Goal: Transaction & Acquisition: Purchase product/service

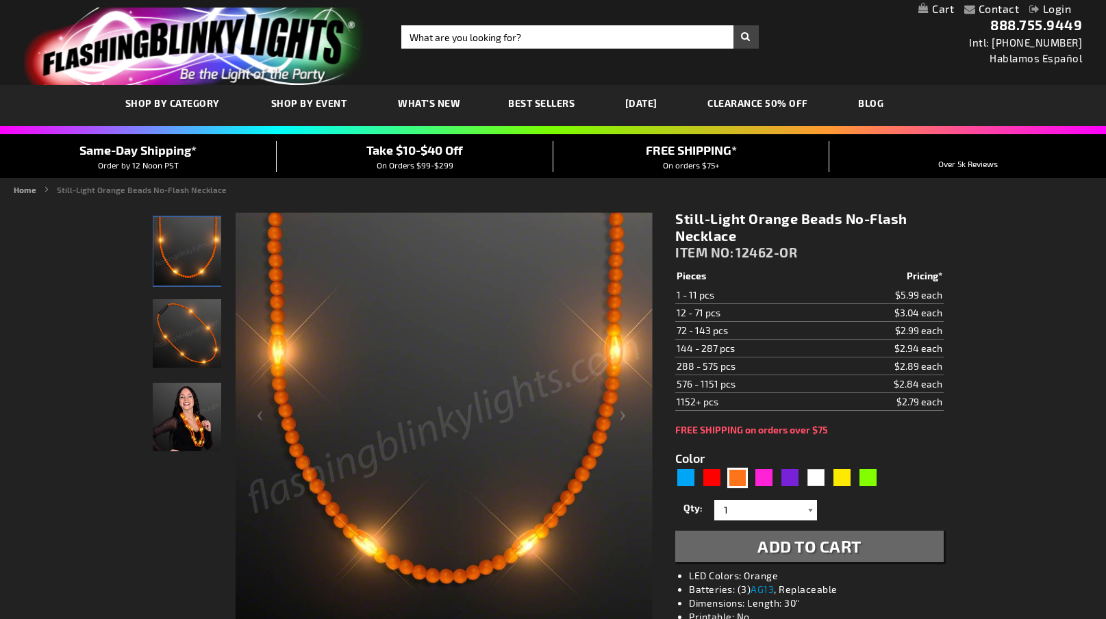
click at [808, 503] on div at bounding box center [810, 510] width 14 height 21
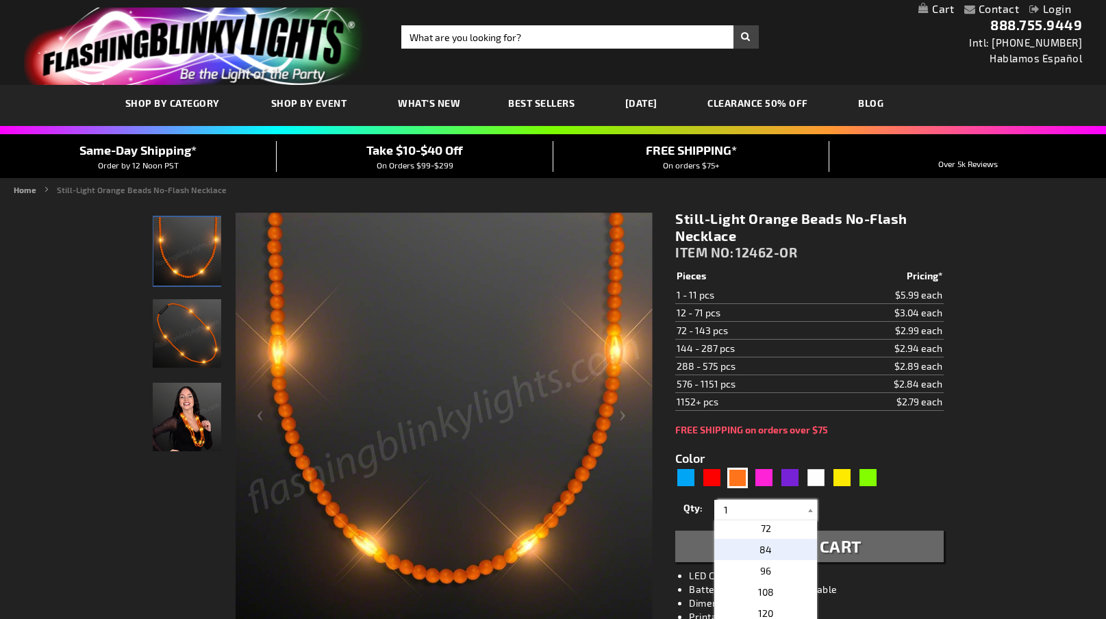
scroll to position [205, 0]
click at [767, 593] on p "36" at bounding box center [765, 601] width 103 height 21
type input "36"
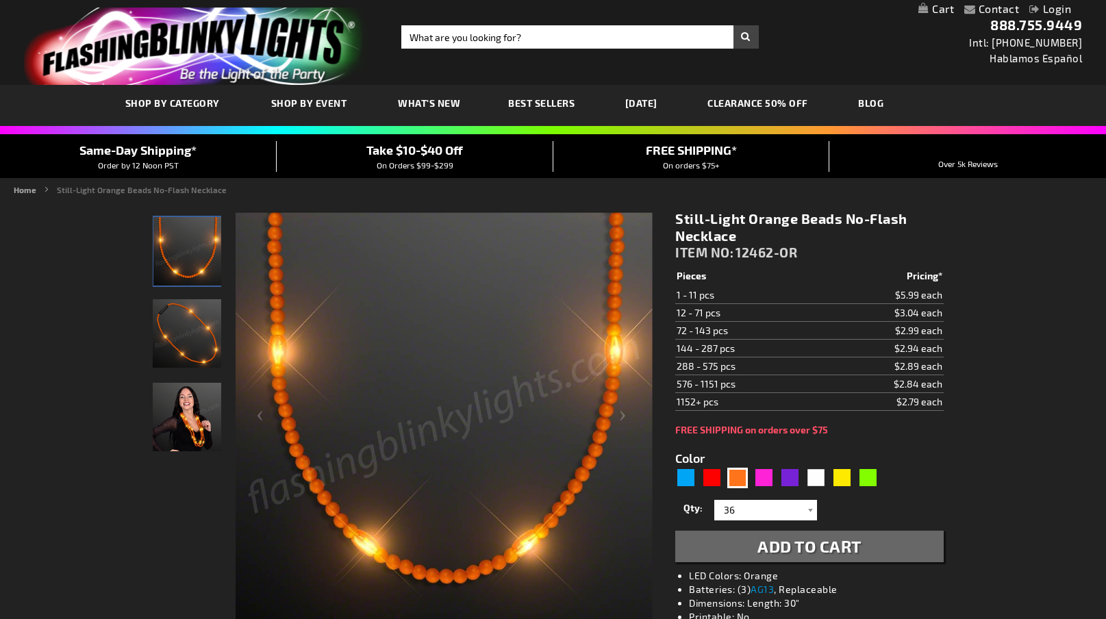
click at [827, 544] on span "Add to Cart" at bounding box center [809, 546] width 104 height 20
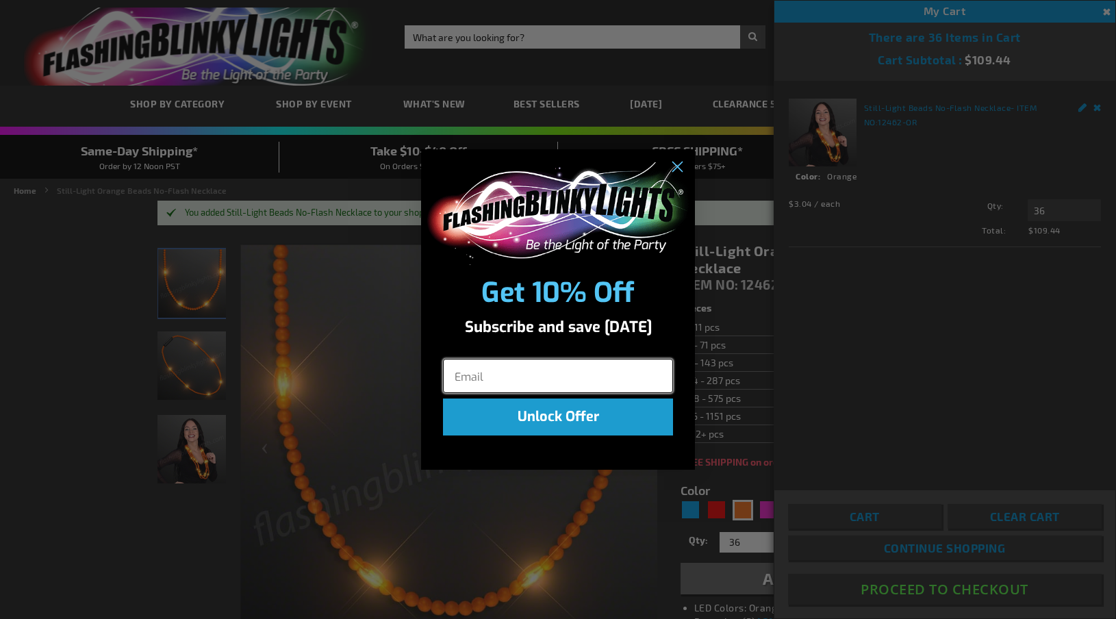
click at [490, 381] on input "Email" at bounding box center [558, 376] width 230 height 34
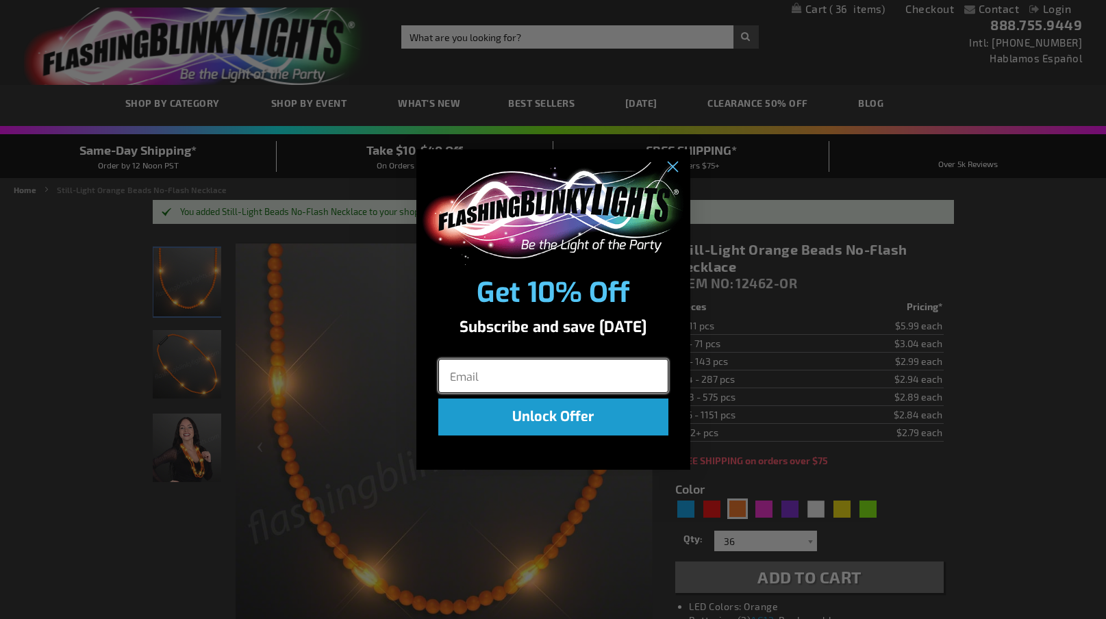
type input "[EMAIL_ADDRESS][PERSON_NAME][DOMAIN_NAME]"
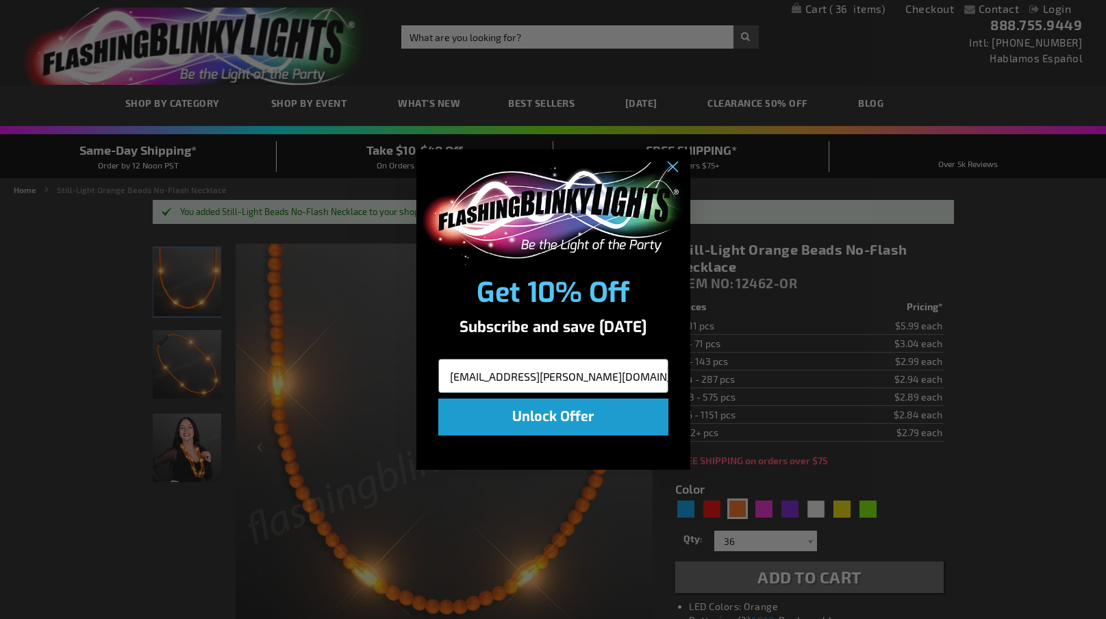
click at [552, 424] on button "Unlock Offer" at bounding box center [553, 416] width 230 height 37
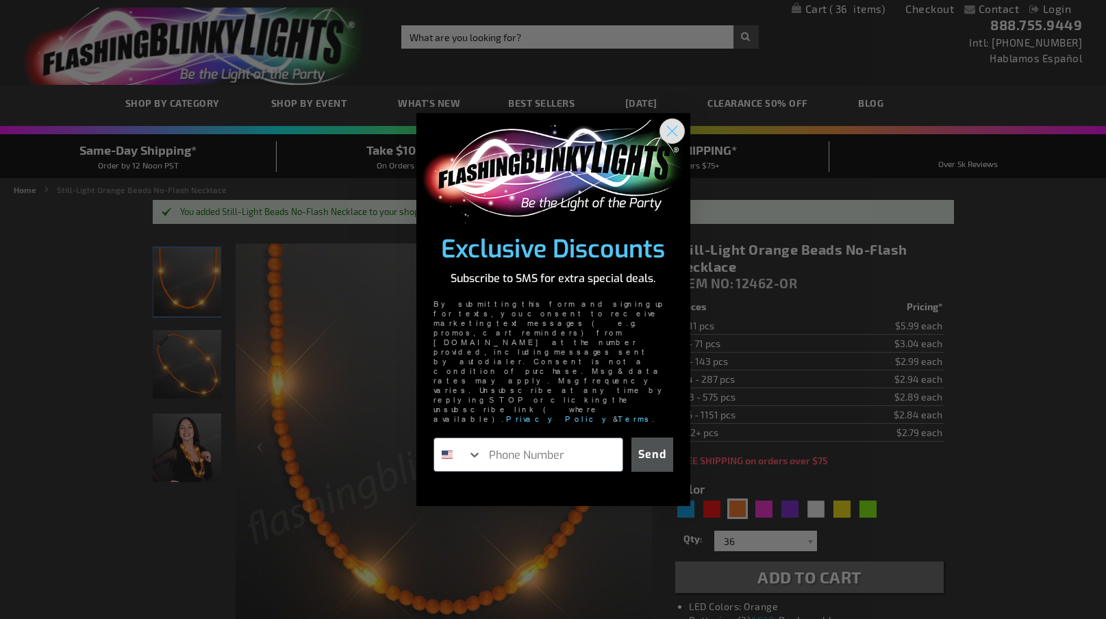
click at [670, 142] on circle "Close dialog" at bounding box center [671, 131] width 23 height 23
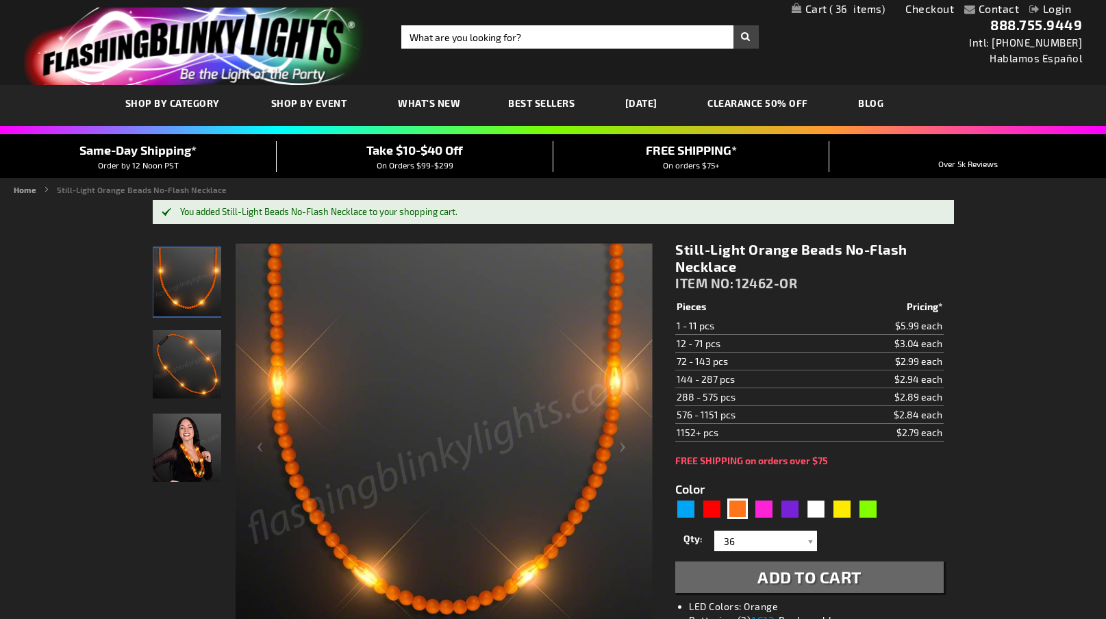
click at [851, 9] on span "36" at bounding box center [857, 9] width 56 height 12
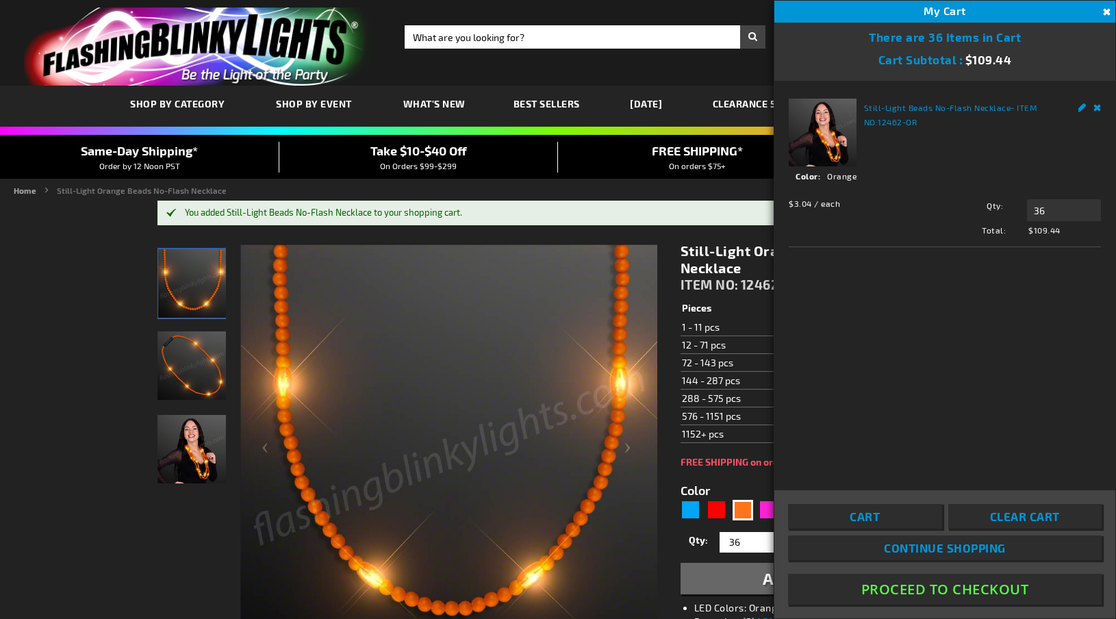
click at [985, 589] on button "Proceed To Checkout" at bounding box center [945, 589] width 314 height 31
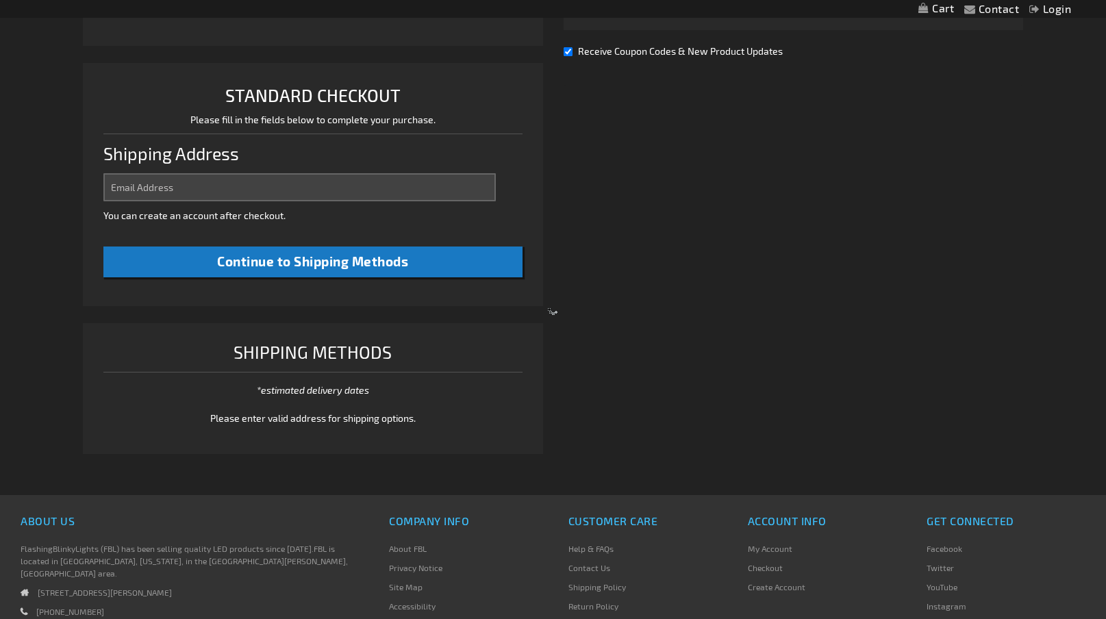
select select "US"
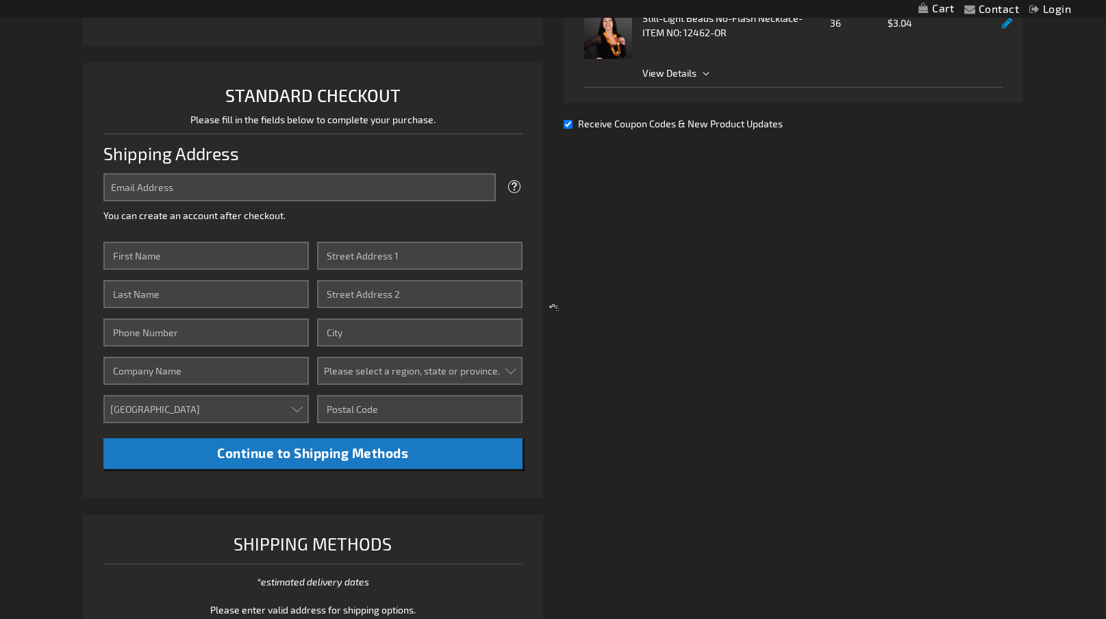
scroll to position [350, 0]
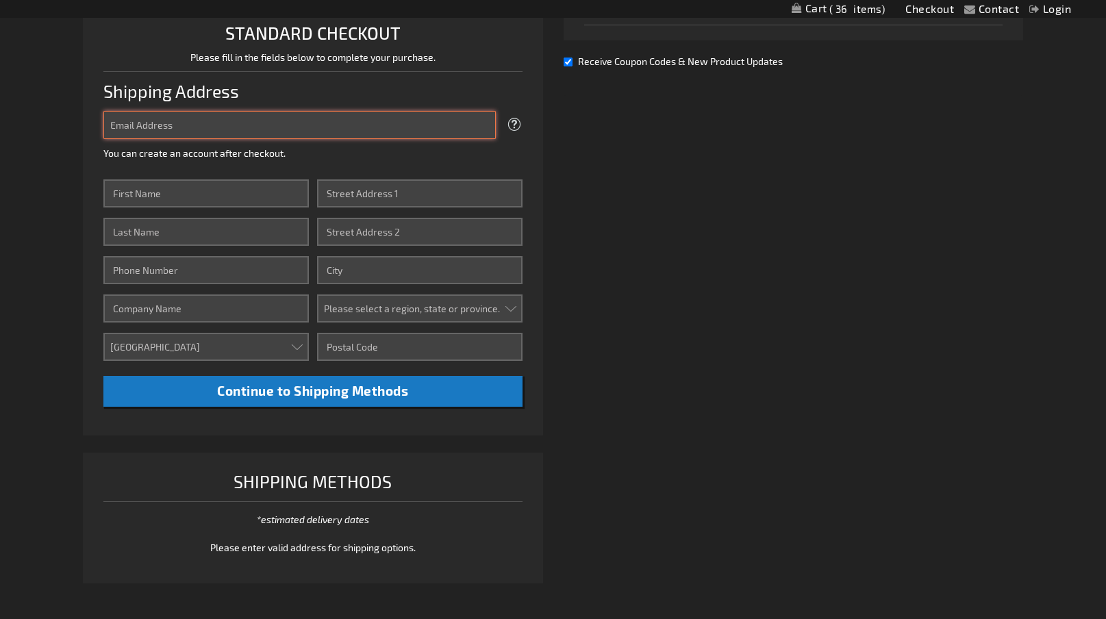
click at [274, 114] on input "Email Address" at bounding box center [299, 125] width 392 height 28
type input "[EMAIL_ADDRESS][PERSON_NAME][DOMAIN_NAME]"
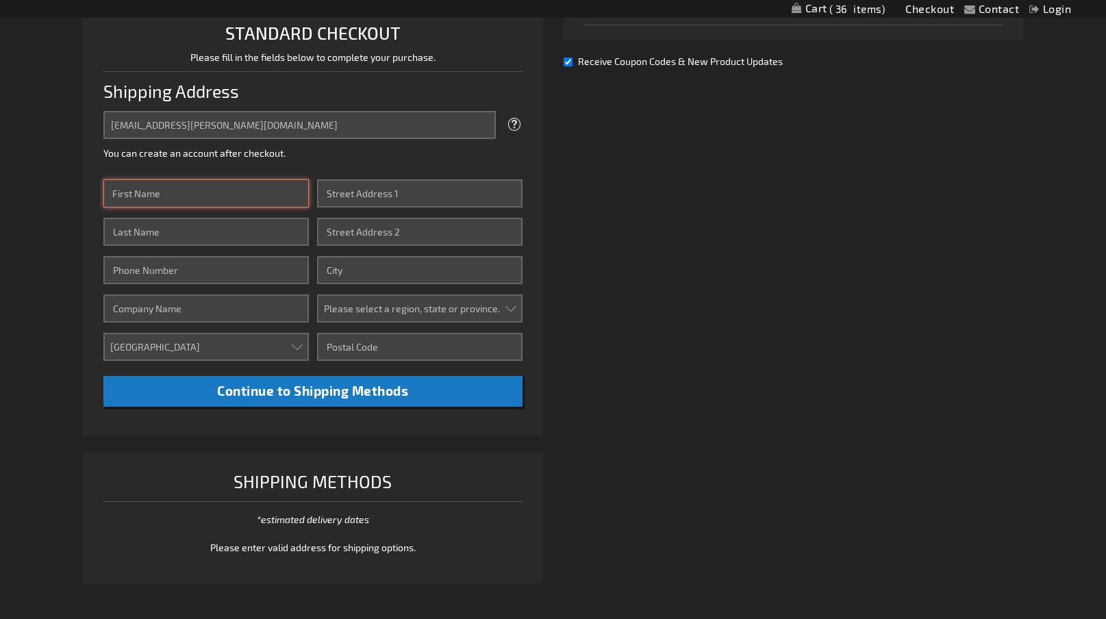
click at [214, 194] on input "First Name" at bounding box center [205, 193] width 205 height 28
type input "heather"
type input "herriges"
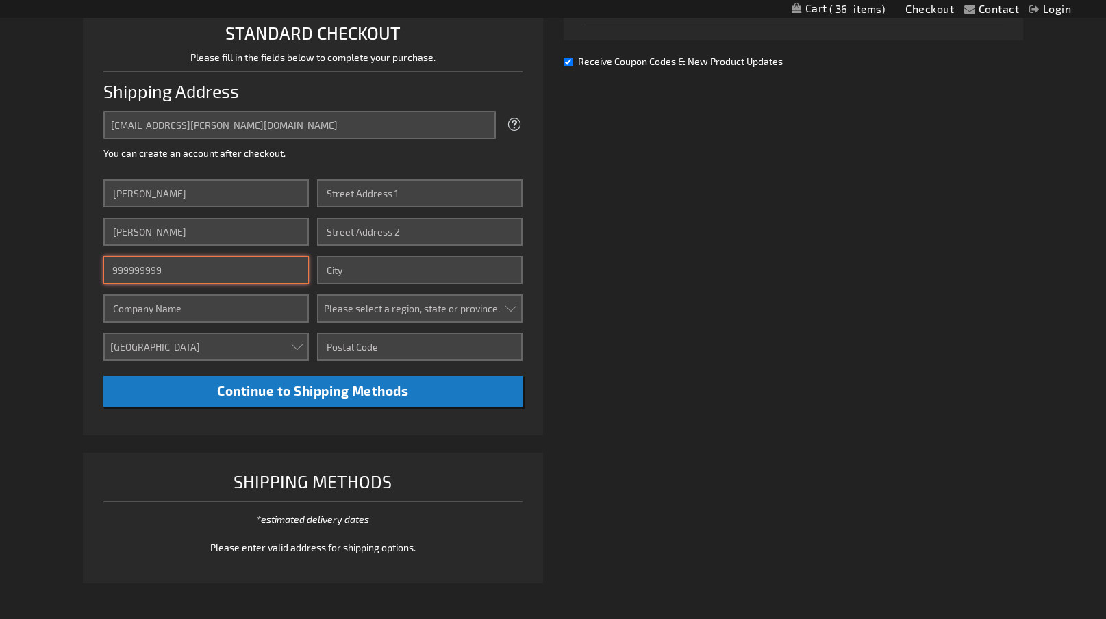
type input "999999999"
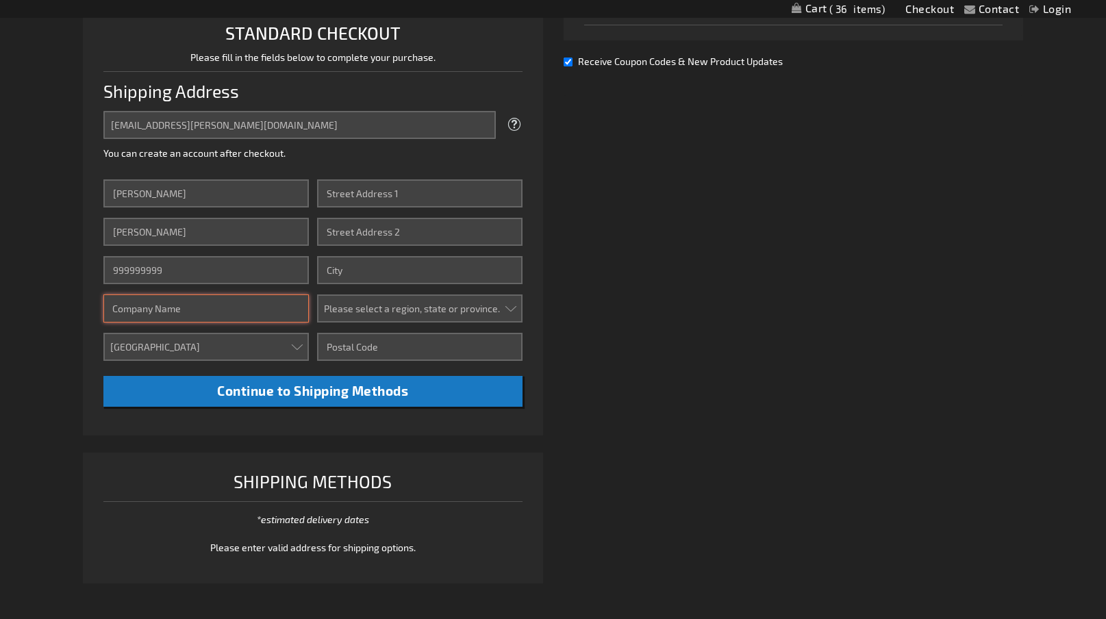
click at [196, 301] on input "Company" at bounding box center [205, 308] width 205 height 28
type input "weber"
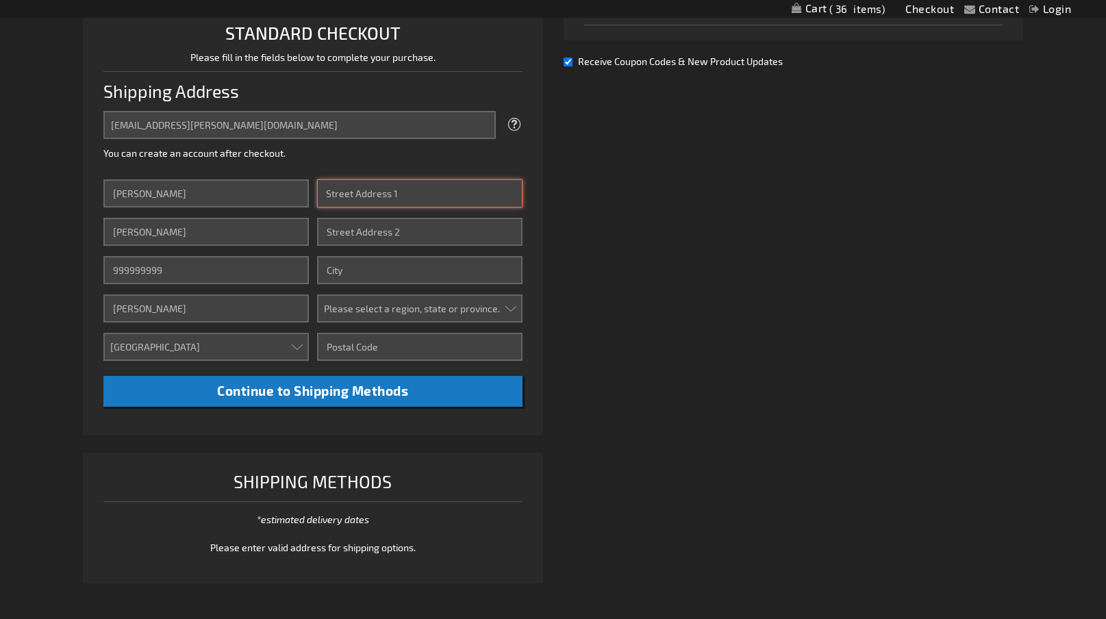
click at [410, 197] on input "Street Address: Line 1" at bounding box center [419, 193] width 205 height 28
type input "1415 S roselle rd"
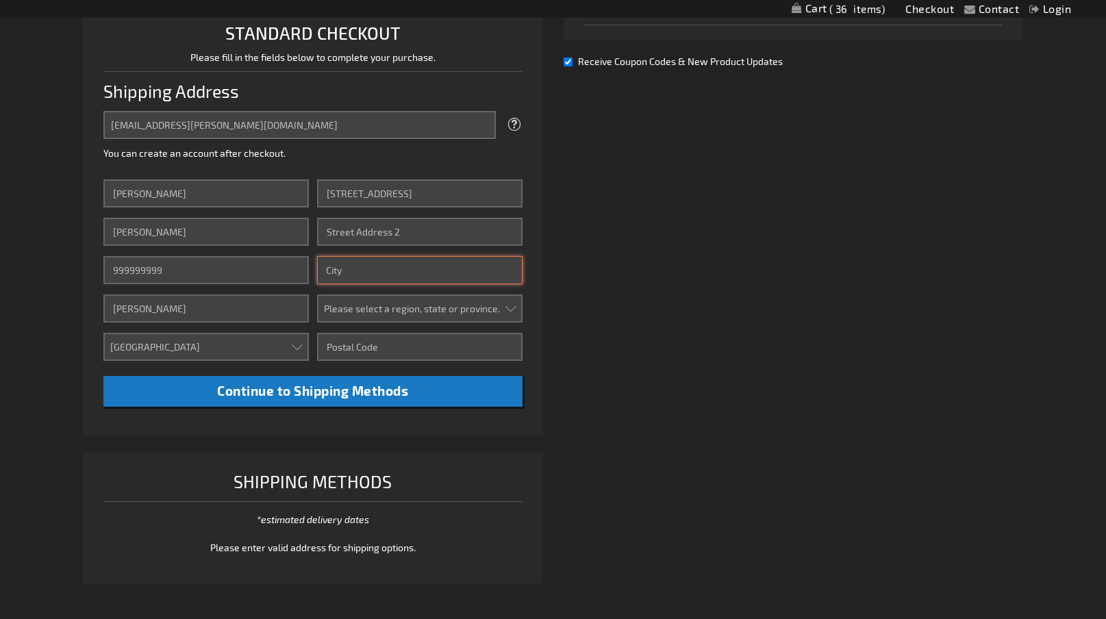
click at [394, 266] on input "City" at bounding box center [419, 270] width 205 height 28
type input "C"
type input "Palatine"
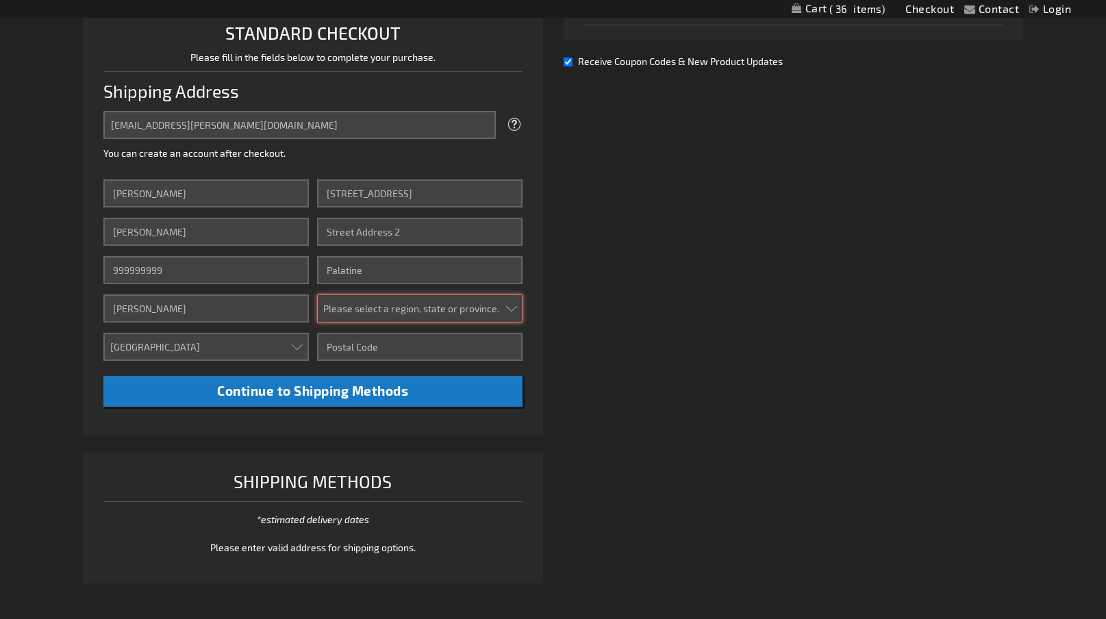
click at [476, 304] on select "Please select a region, state or province. Alabama Alaska Arizona Arkansas Cali…" at bounding box center [419, 308] width 205 height 28
select select "23"
click at [317, 294] on select "Please select a region, state or province. Alabama Alaska Arizona Arkansas Cali…" at bounding box center [419, 308] width 205 height 28
click at [368, 354] on input "Zip/Postal Code" at bounding box center [419, 347] width 205 height 28
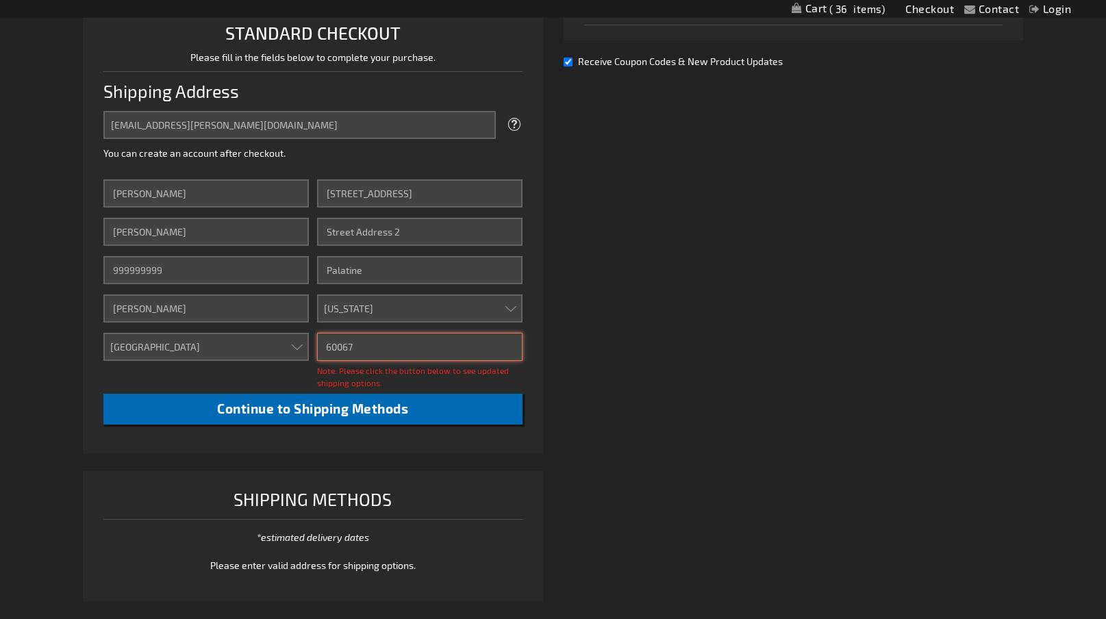
type input "60067"
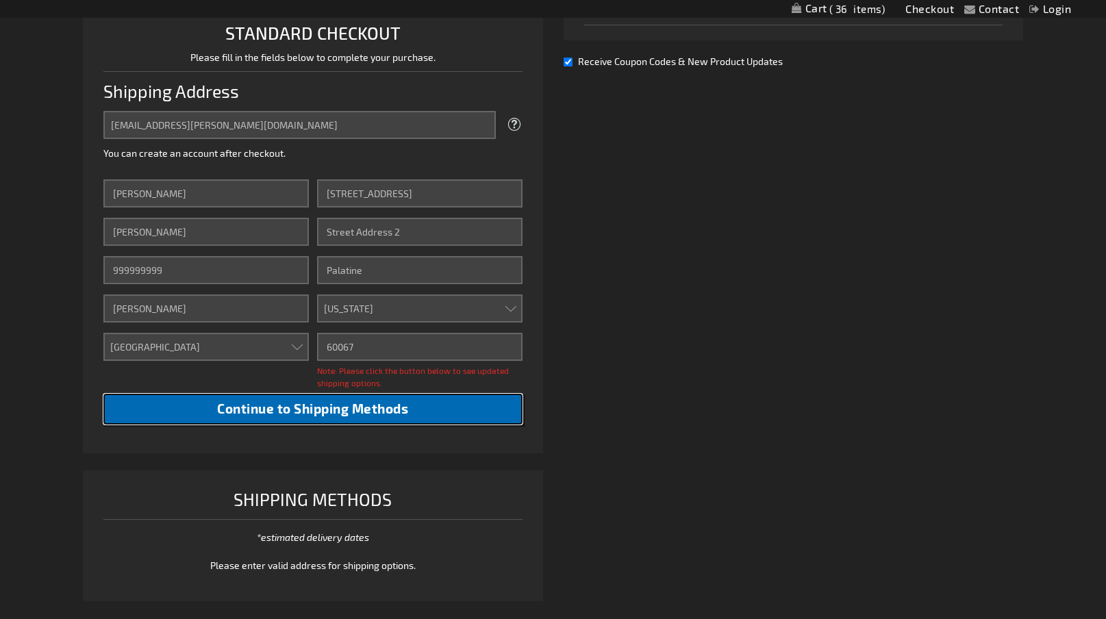
click at [353, 407] on span "Continue to Shipping Methods" at bounding box center [312, 408] width 191 height 16
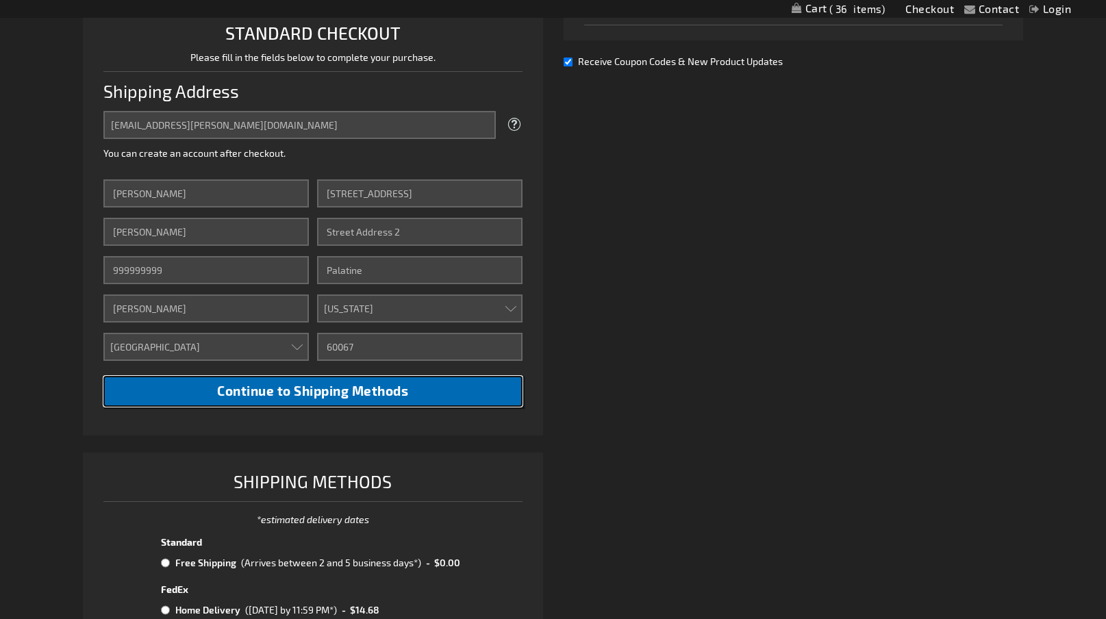
scroll to position [487, 0]
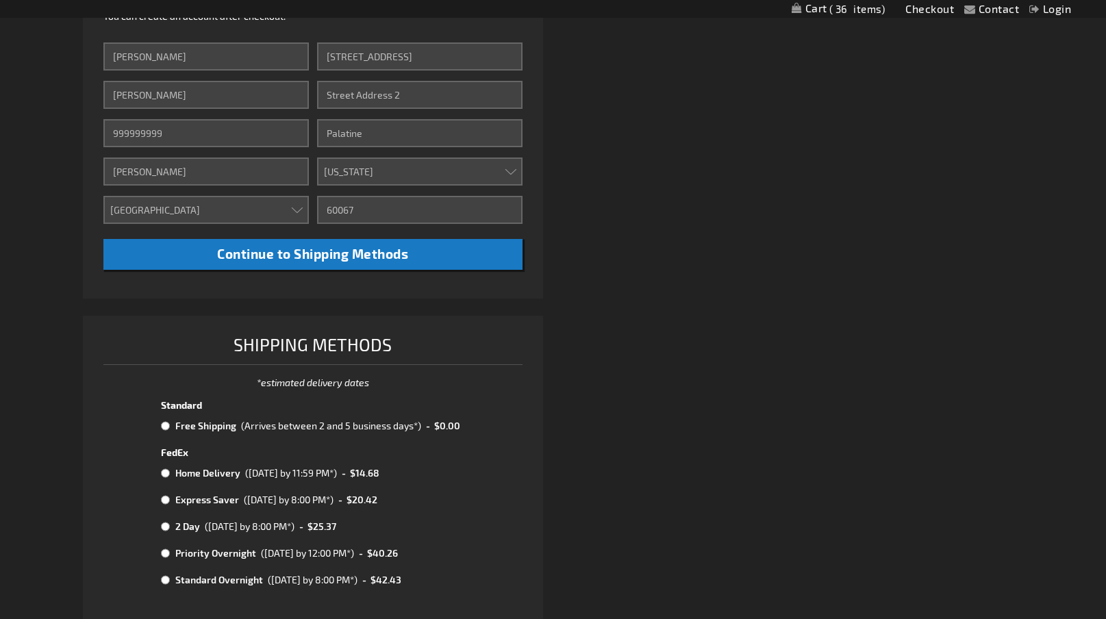
click at [175, 433] on td "Free Shipping" at bounding box center [205, 426] width 66 height 18
radio input "true"
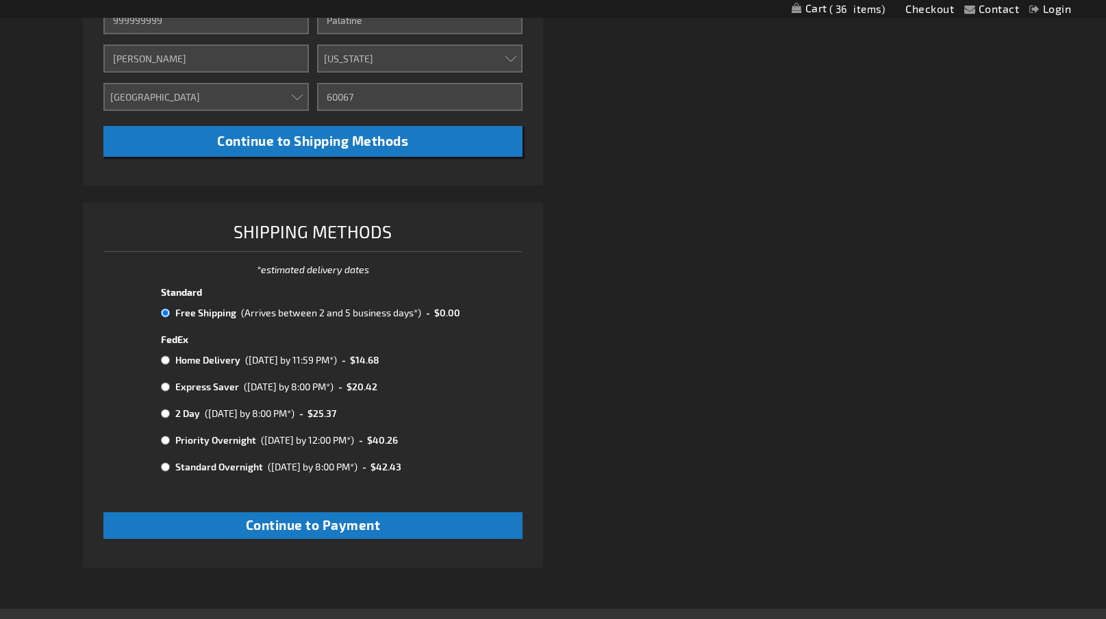
scroll to position [761, 0]
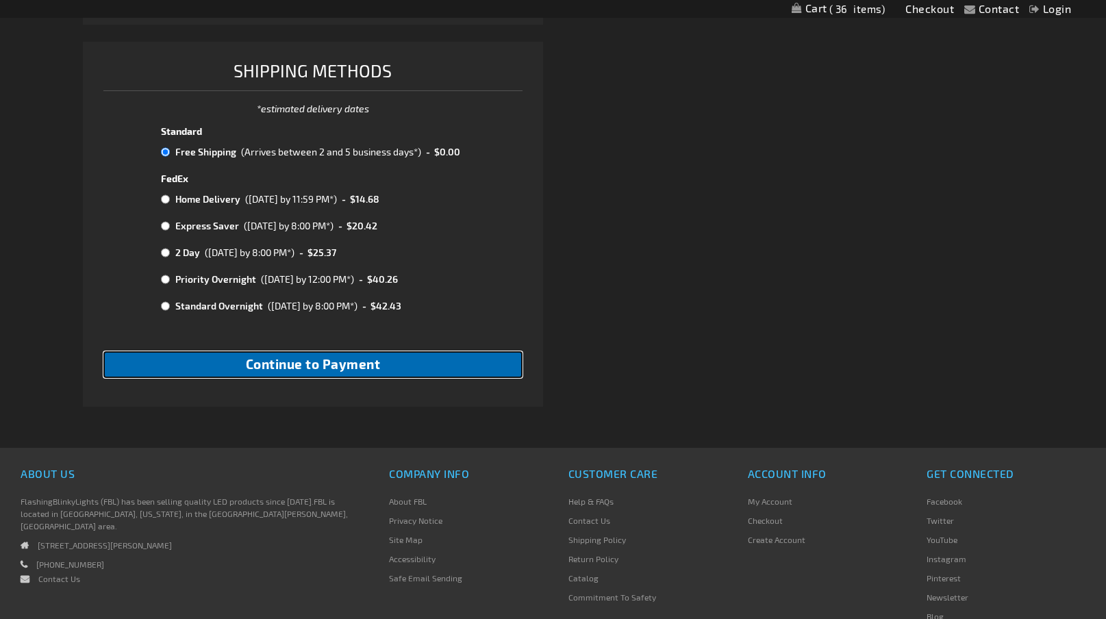
click at [311, 361] on span "Continue to Payment" at bounding box center [313, 364] width 135 height 16
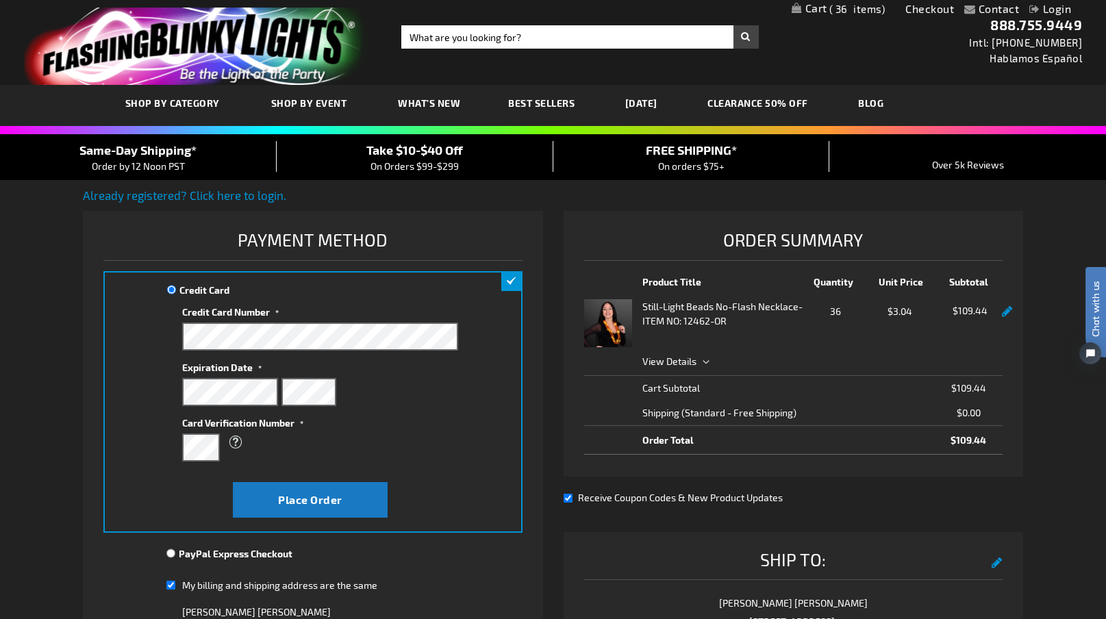
click at [579, 494] on span "Receive Coupon Codes & New Product Updates" at bounding box center [680, 497] width 205 height 12
click at [572, 494] on input "Receive Coupon Codes & New Product Updates" at bounding box center [567, 498] width 9 height 9
checkbox input "false"
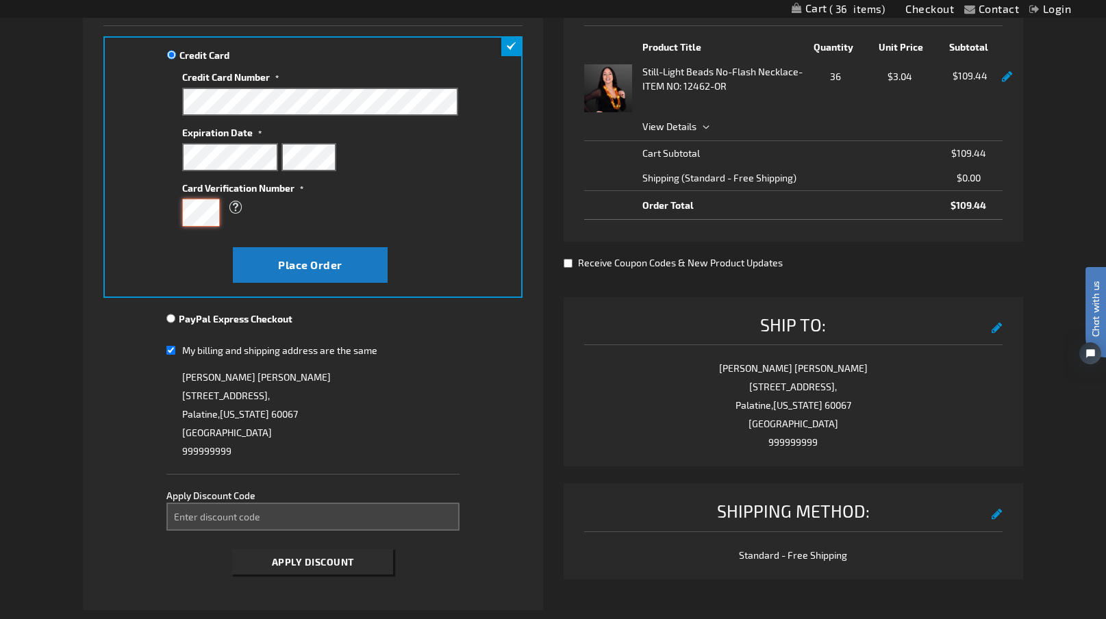
scroll to position [274, 0]
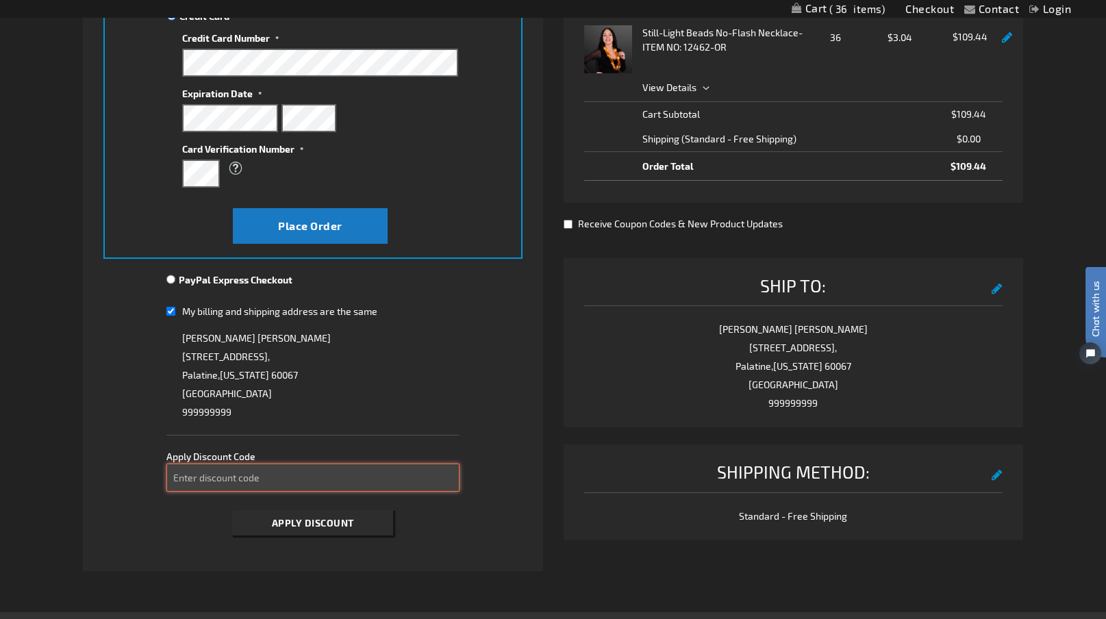
click at [355, 482] on input "Enter discount code" at bounding box center [312, 477] width 293 height 28
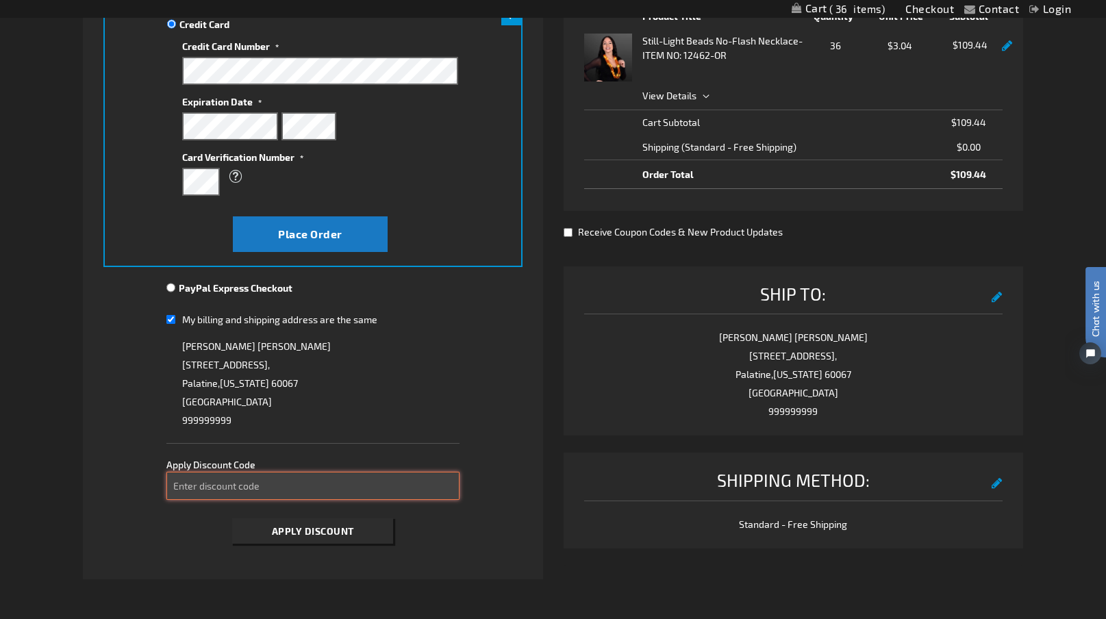
scroll to position [137, 0]
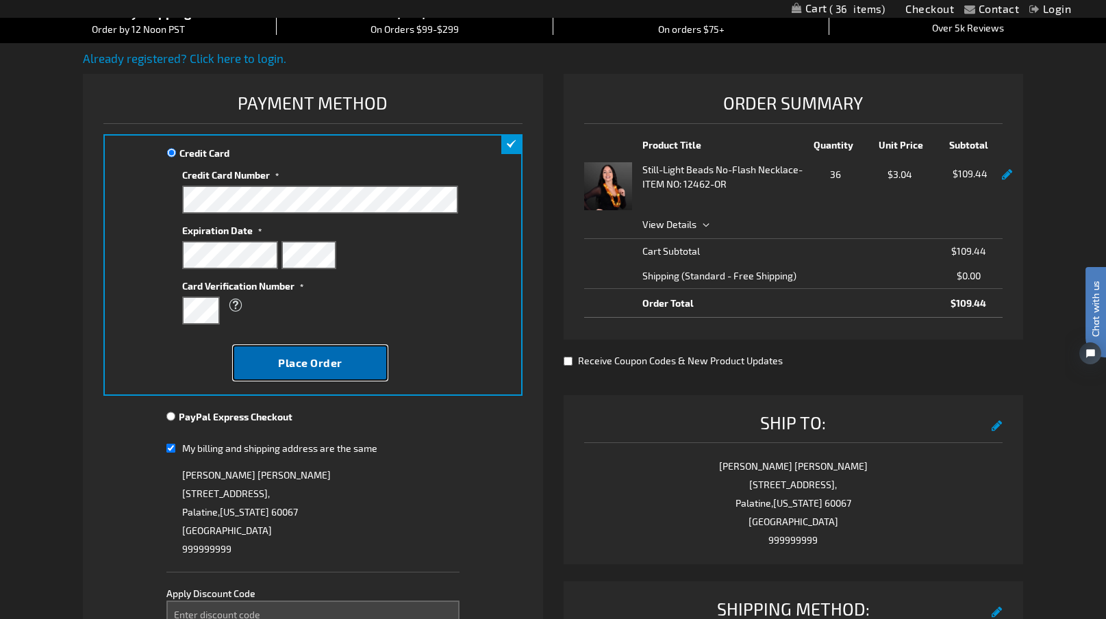
click at [298, 361] on span "Place Order" at bounding box center [310, 362] width 64 height 13
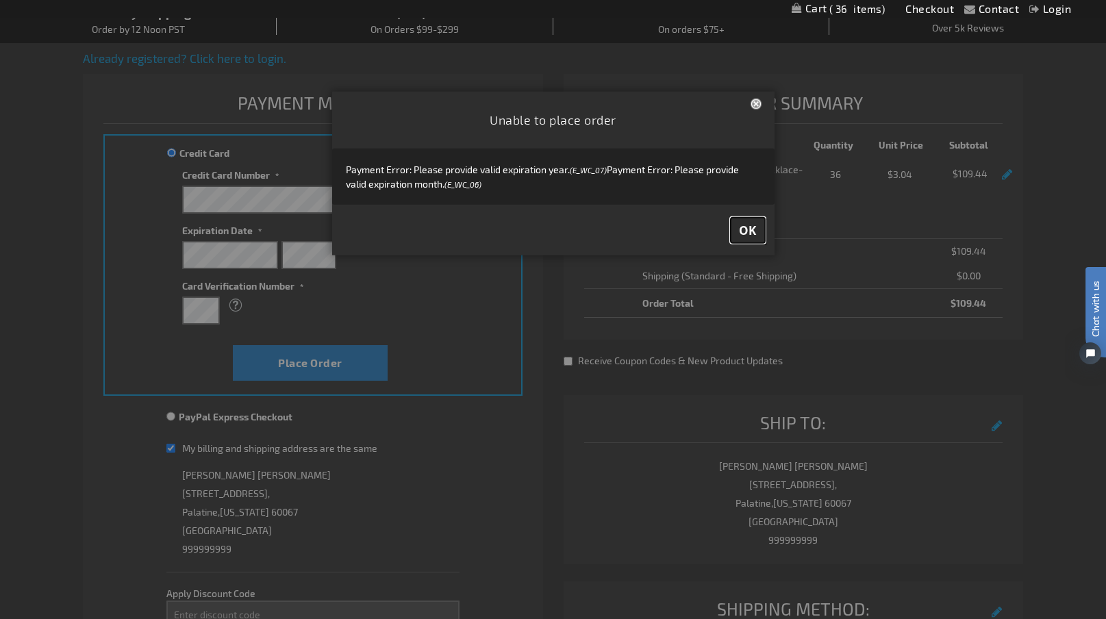
click at [753, 221] on button "OK" at bounding box center [747, 230] width 34 height 25
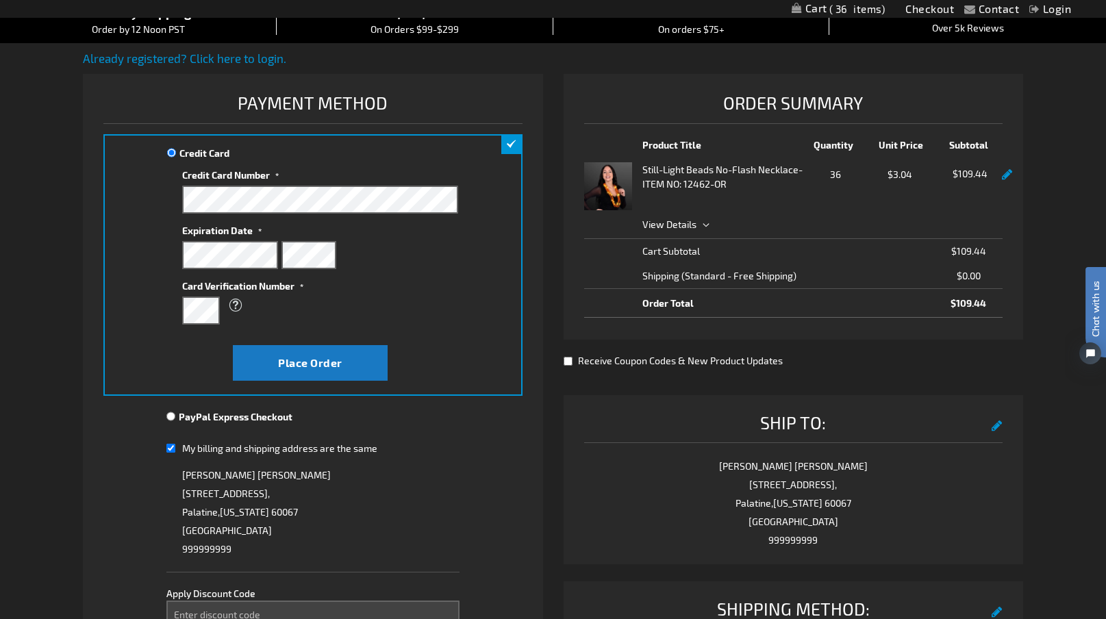
click at [278, 255] on div at bounding box center [307, 255] width 58 height 28
click at [307, 360] on span "Place Order" at bounding box center [310, 362] width 64 height 13
